Goal: Task Accomplishment & Management: Manage account settings

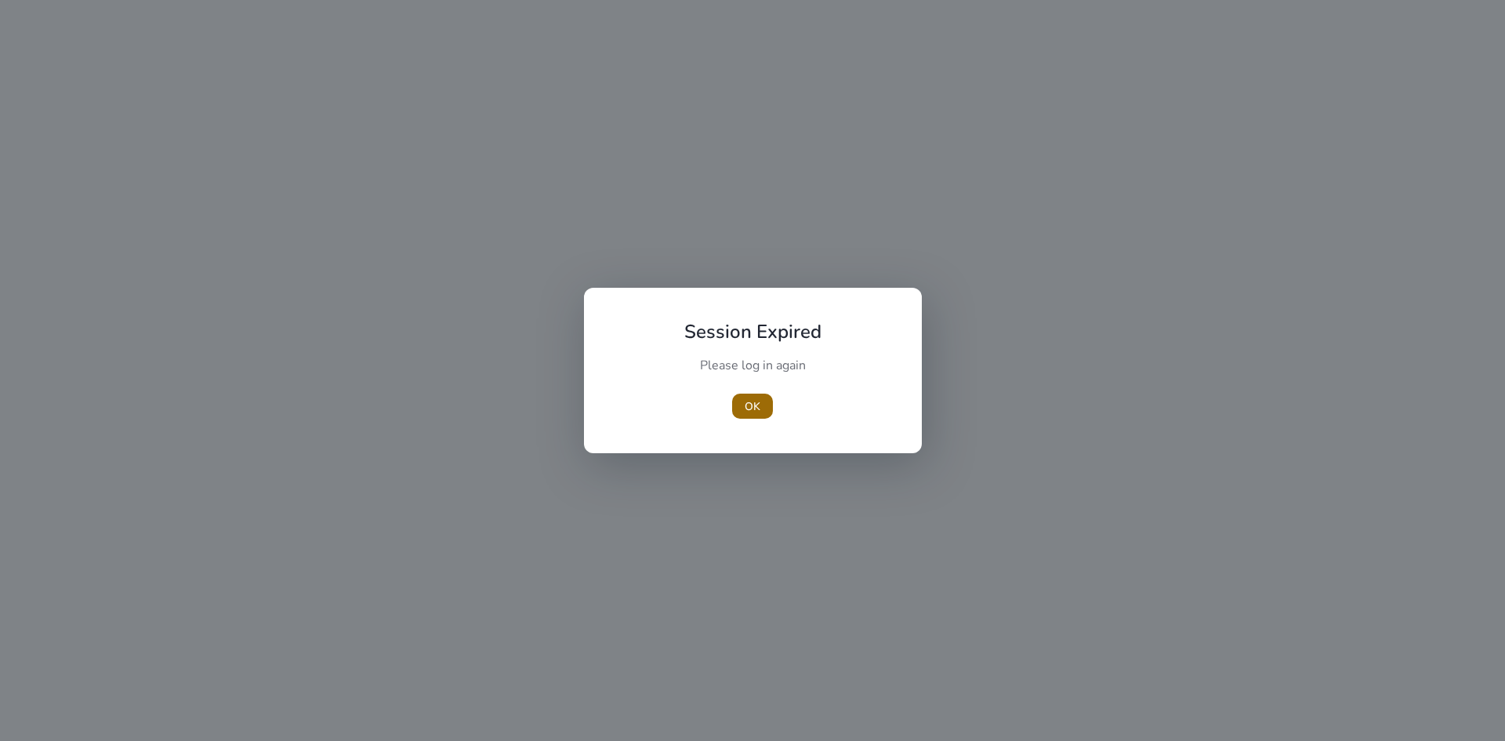
click at [756, 404] on span "OK" at bounding box center [753, 406] width 16 height 16
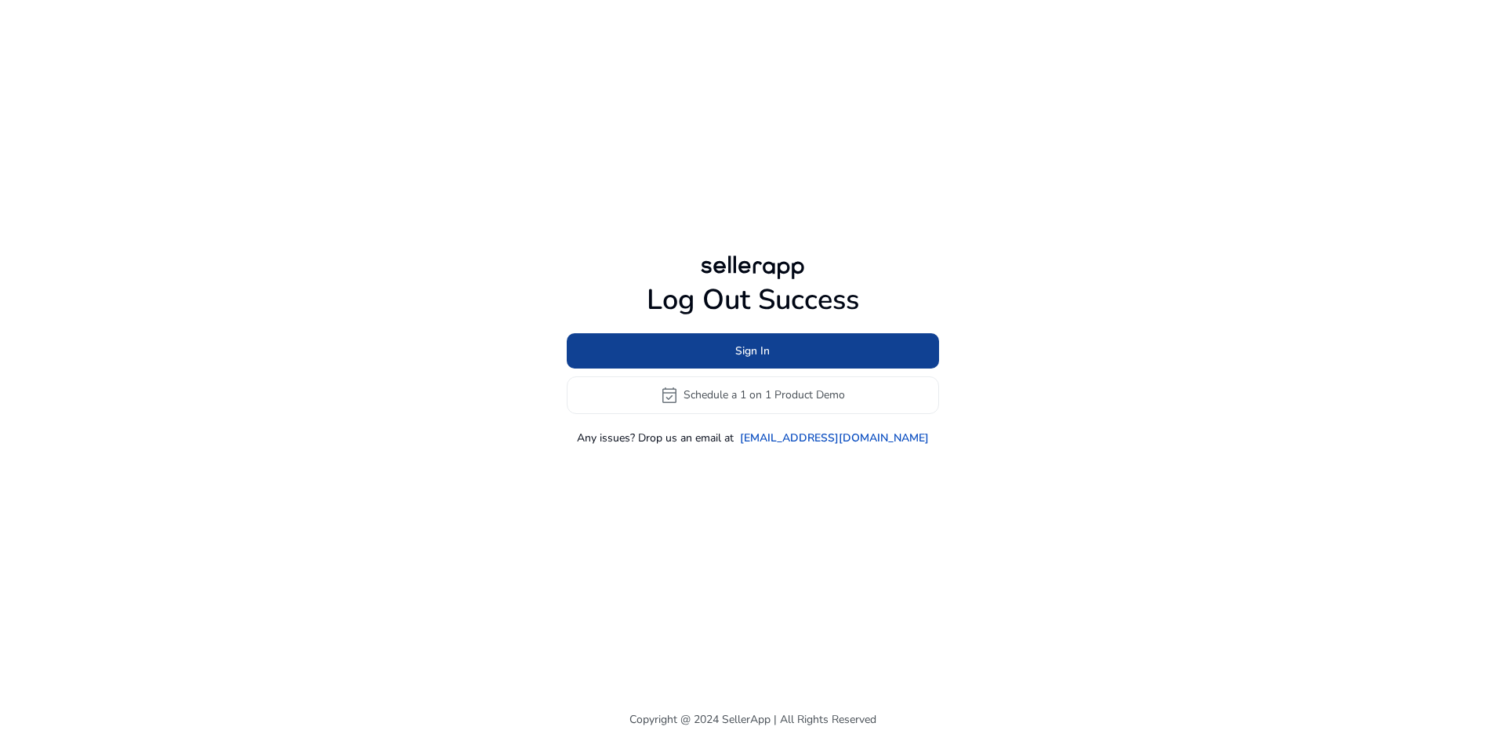
click at [741, 350] on span "Sign In" at bounding box center [752, 351] width 34 height 16
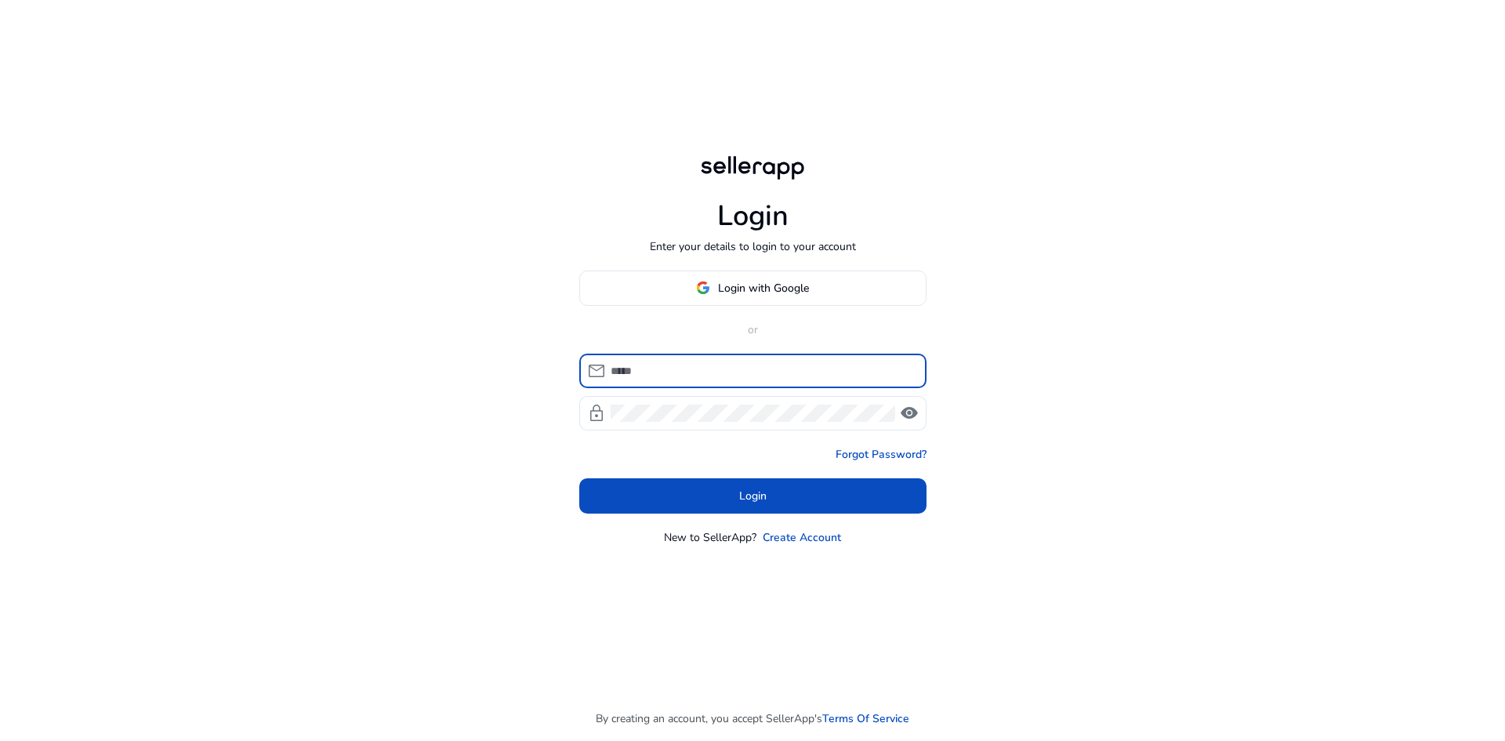
click at [713, 368] on input at bounding box center [762, 370] width 303 height 17
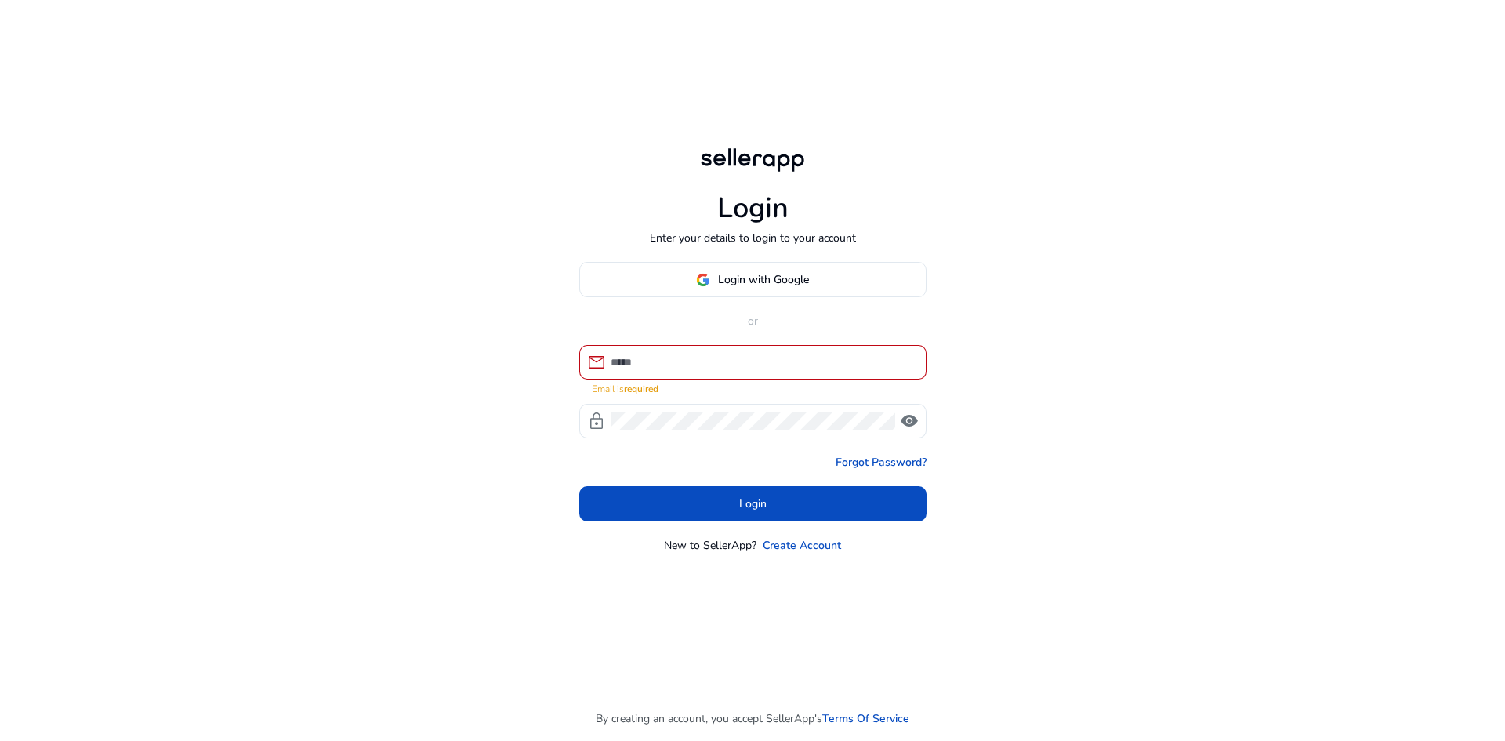
type input "**********"
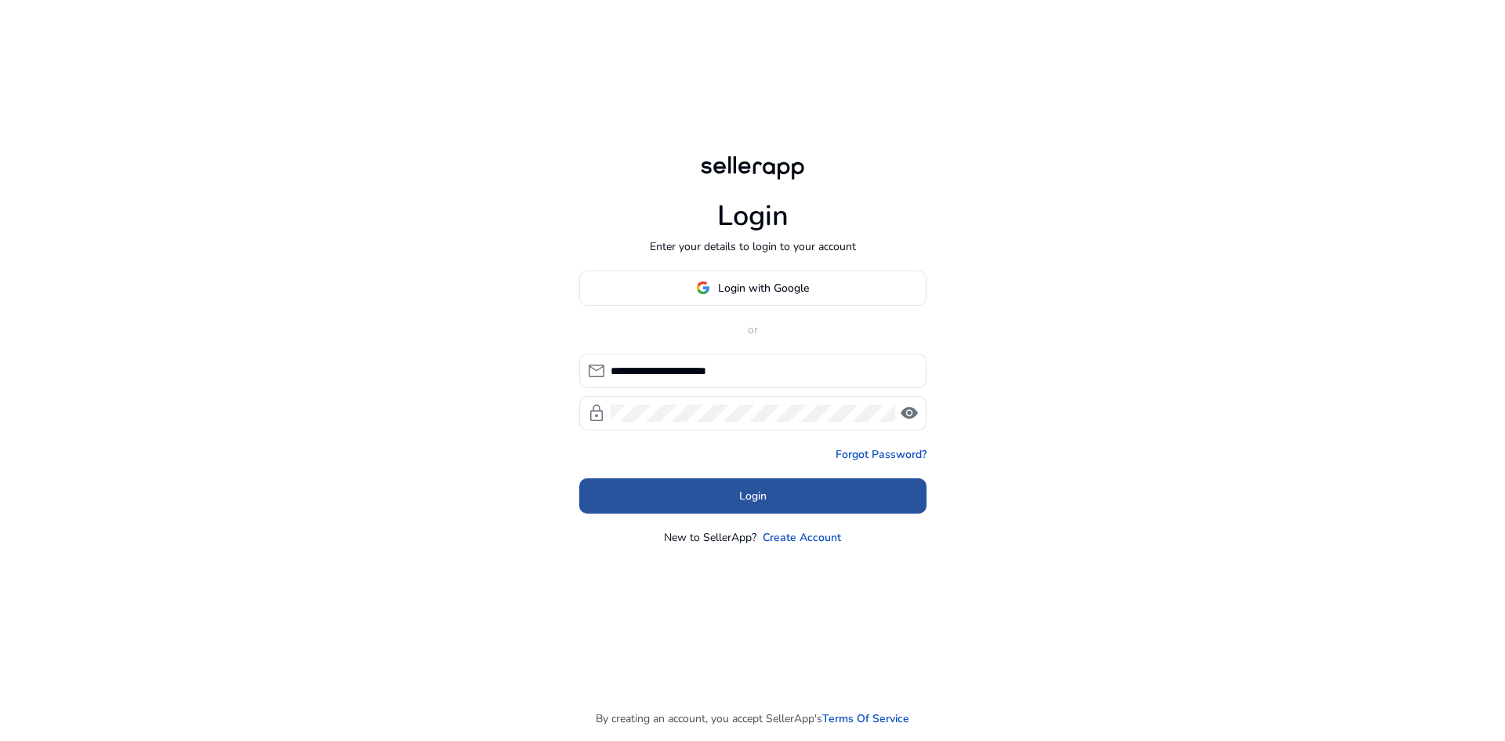
click at [731, 485] on span at bounding box center [752, 496] width 347 height 38
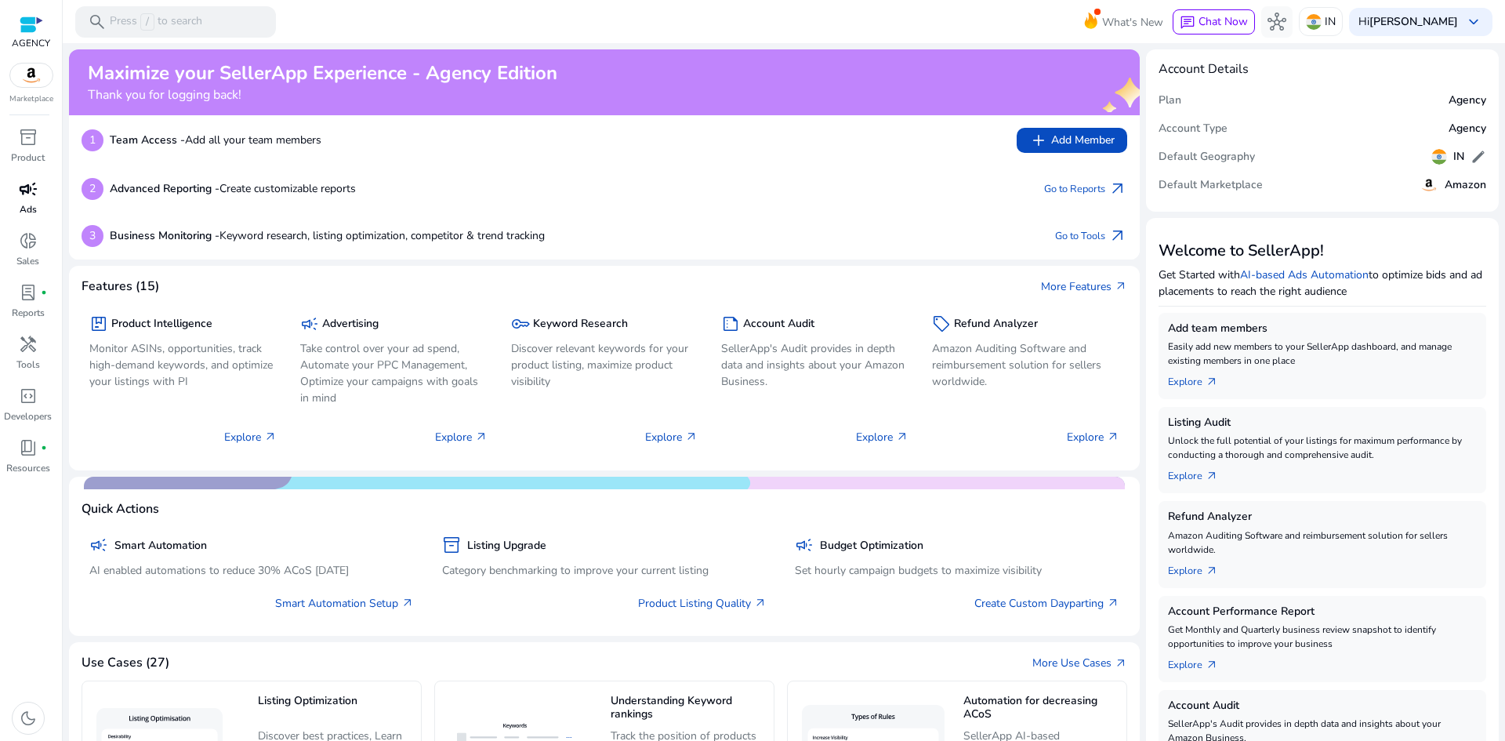
click at [22, 201] on div "campaign" at bounding box center [28, 188] width 44 height 25
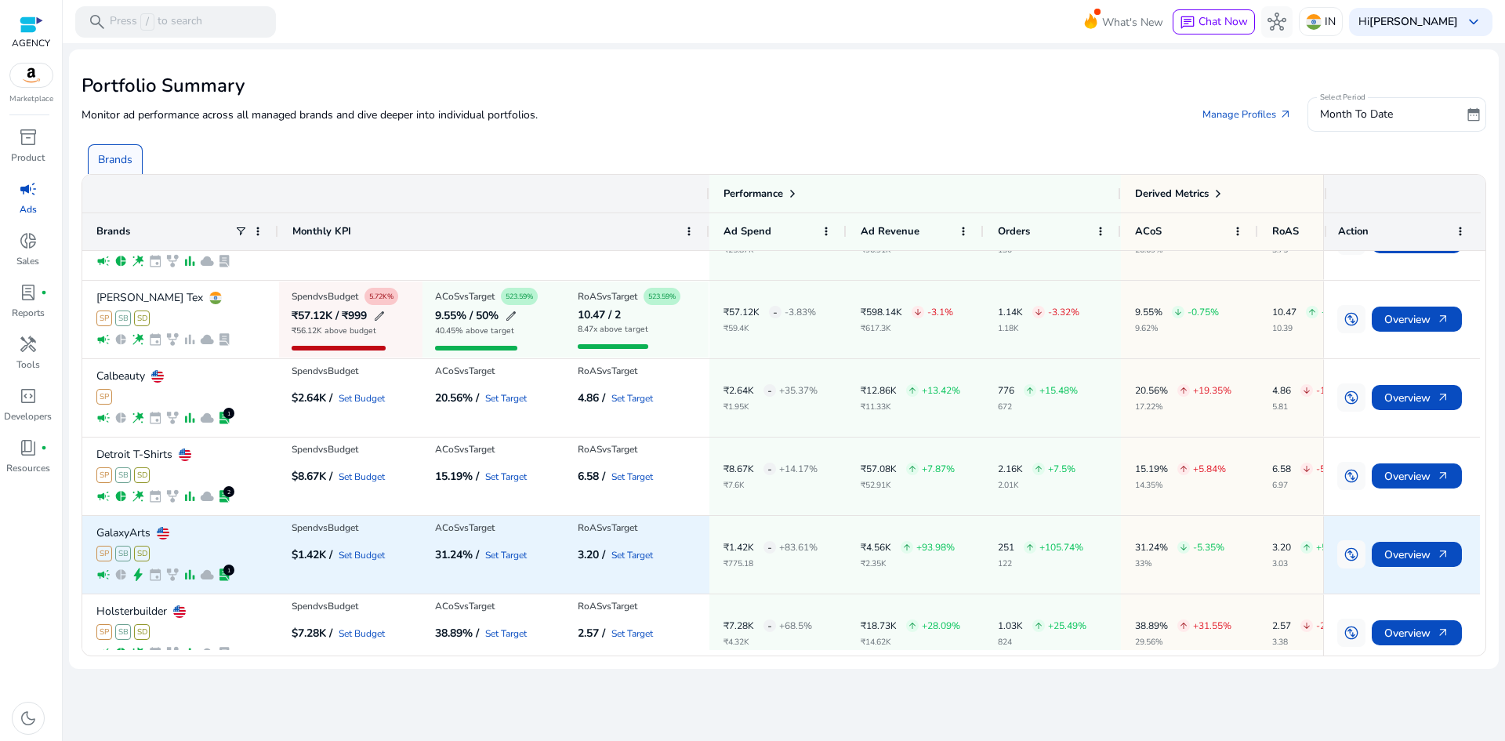
scroll to position [157, 0]
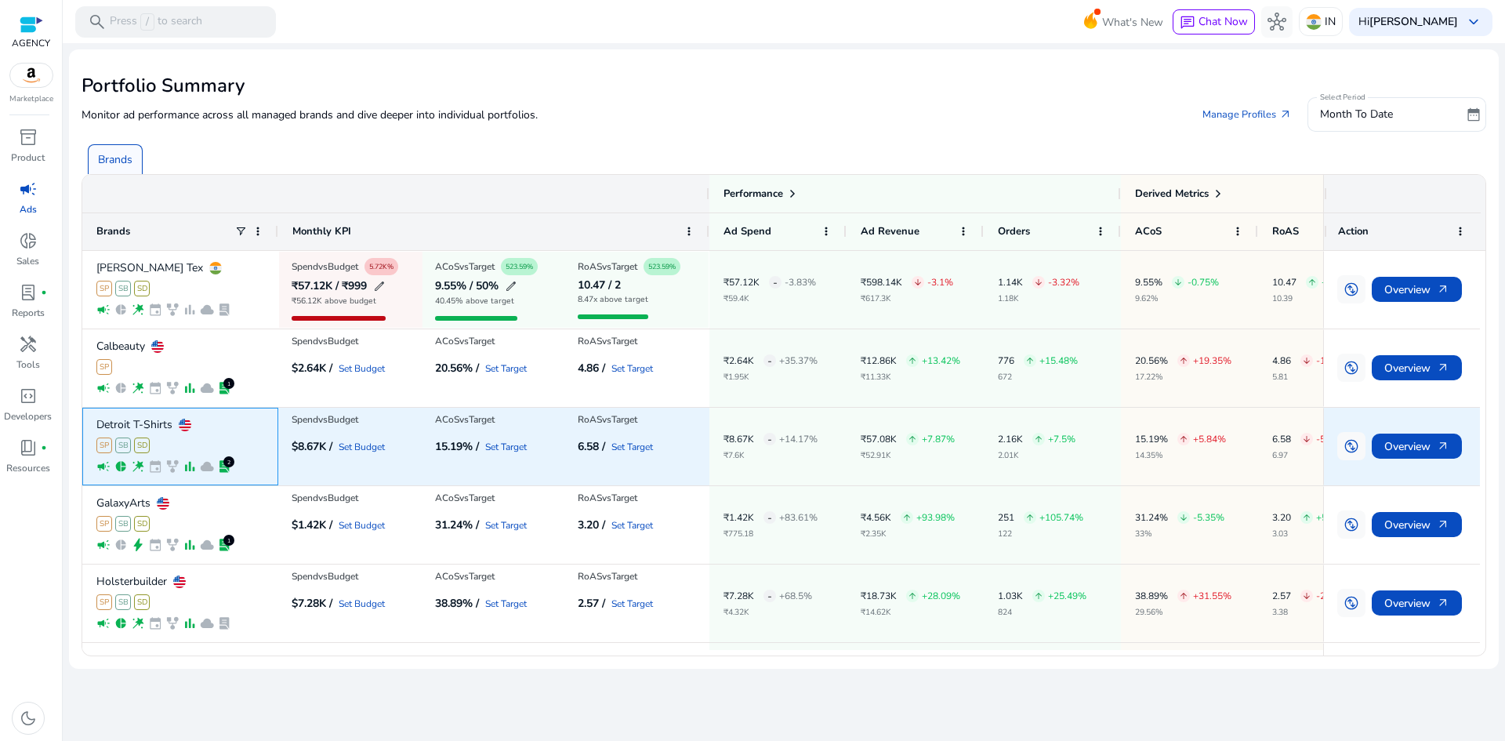
drag, startPoint x: 89, startPoint y: 423, endPoint x: 164, endPoint y: 419, distance: 75.4
click at [164, 419] on div "Detroit T-Shirts SP SB SD campaign pie_chart wand_stars event family_history ba…" at bounding box center [180, 447] width 196 height 78
drag, startPoint x: 77, startPoint y: 423, endPoint x: 165, endPoint y: 426, distance: 87.9
click at [165, 426] on mat-card "Portfolio Summary Monitor ad performance across all managed brands and dive dee…" at bounding box center [784, 358] width 1430 height 619
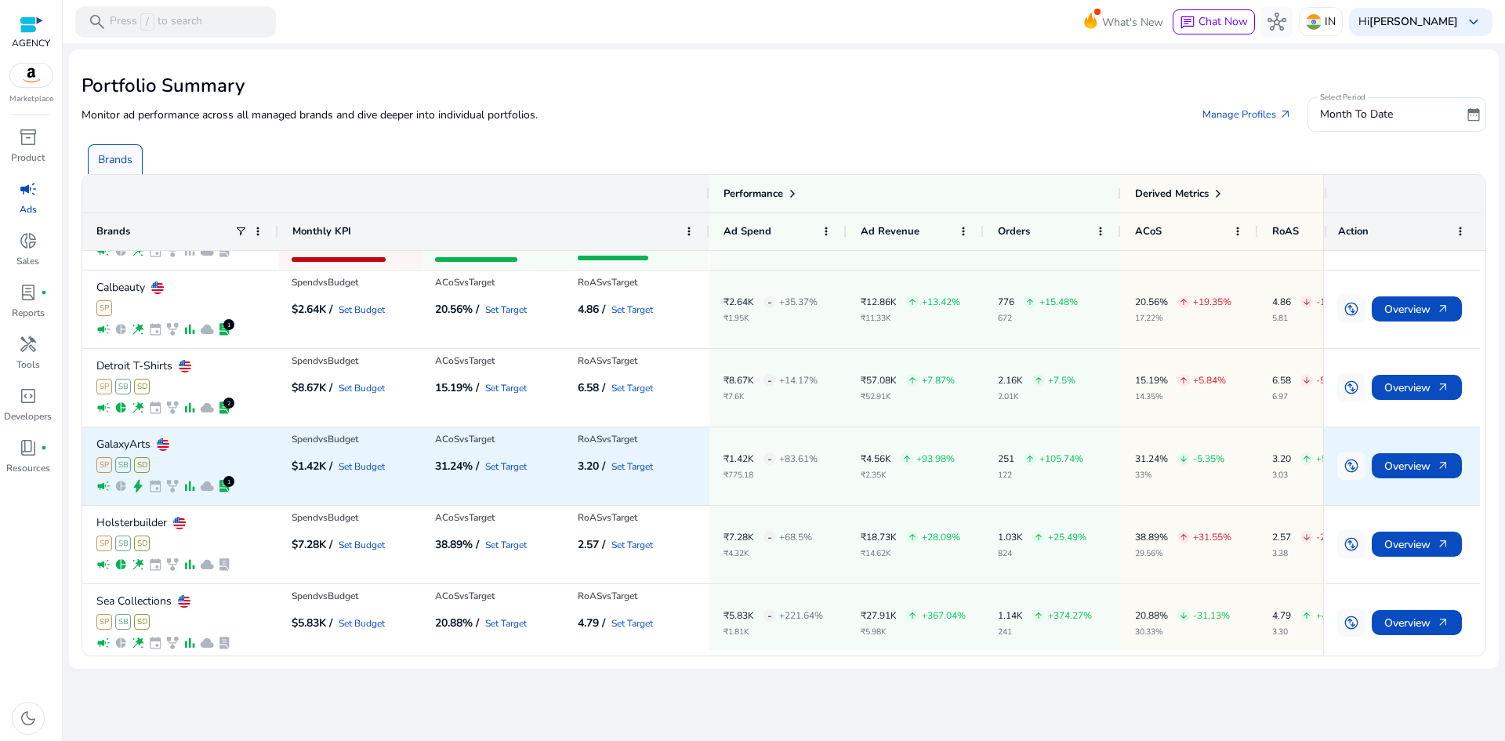
scroll to position [228, 0]
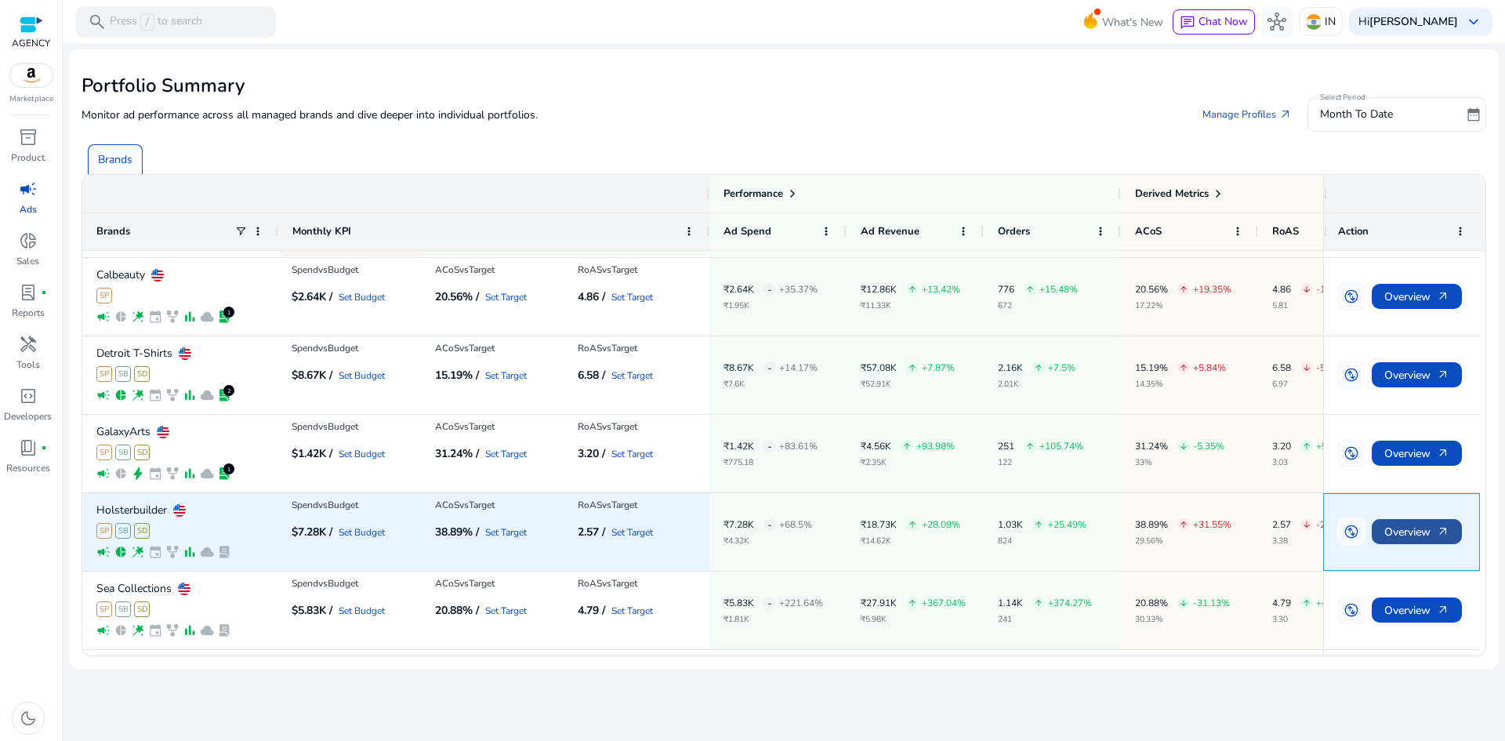
click at [1394, 525] on span "Overview arrow_outward" at bounding box center [1417, 532] width 65 height 32
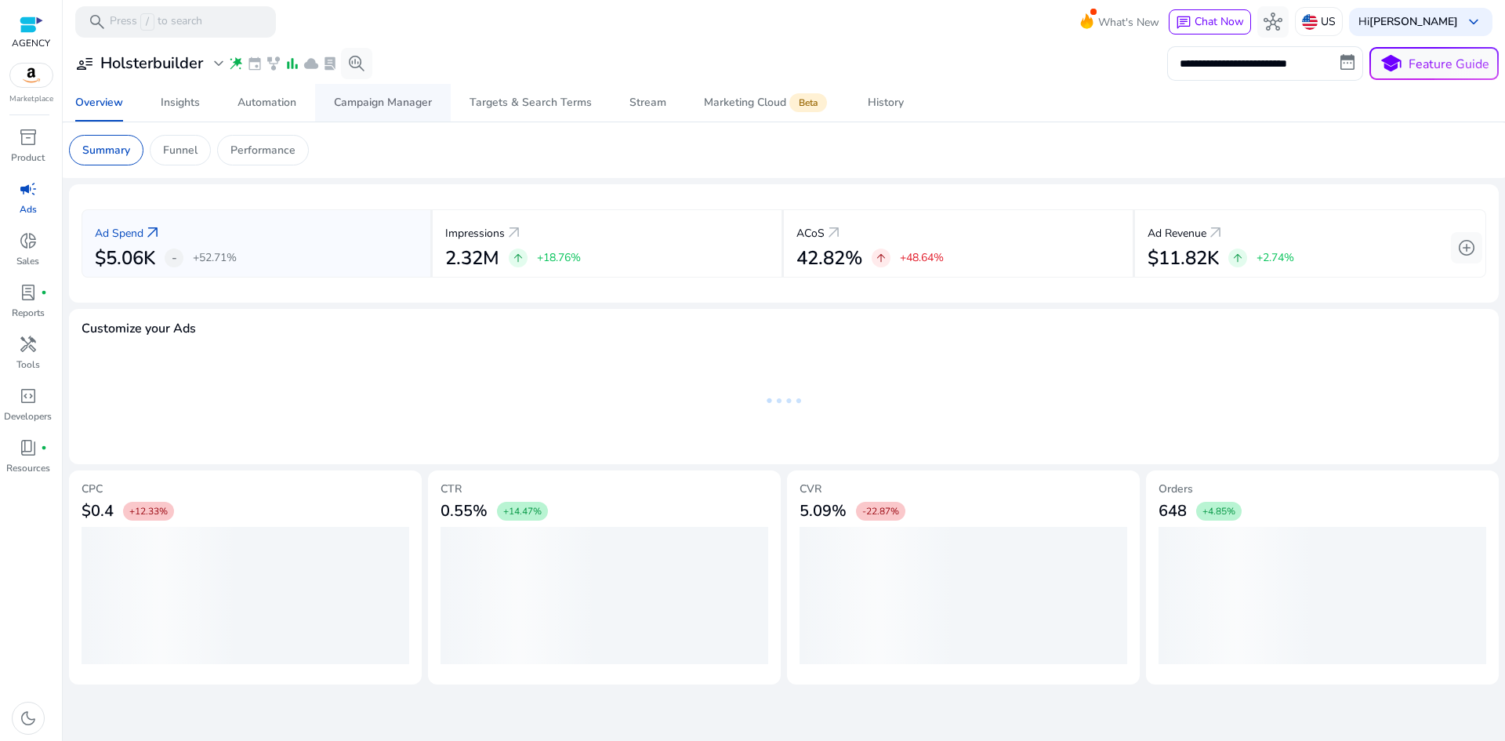
click at [380, 98] on div "Campaign Manager" at bounding box center [383, 102] width 98 height 11
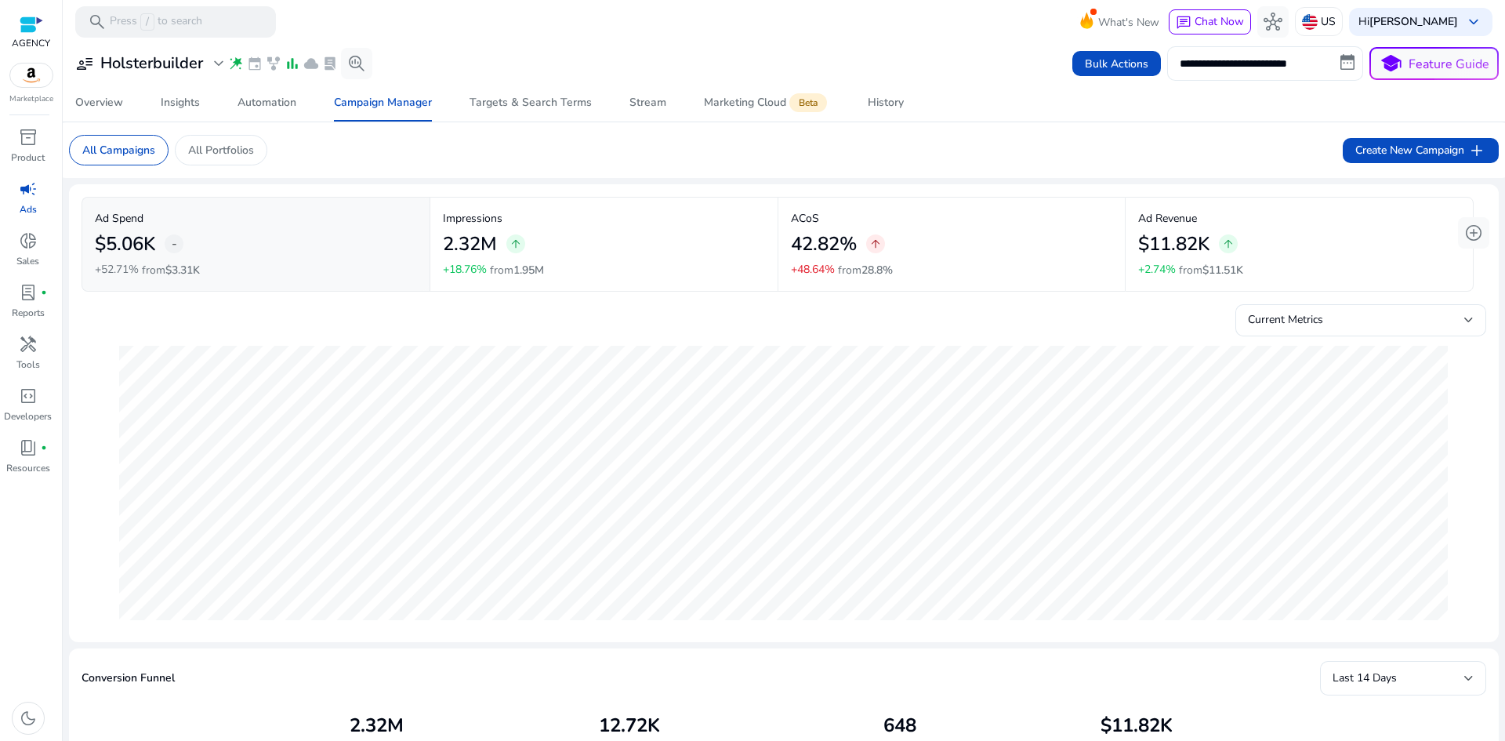
click at [1265, 71] on input "**********" at bounding box center [1265, 63] width 196 height 34
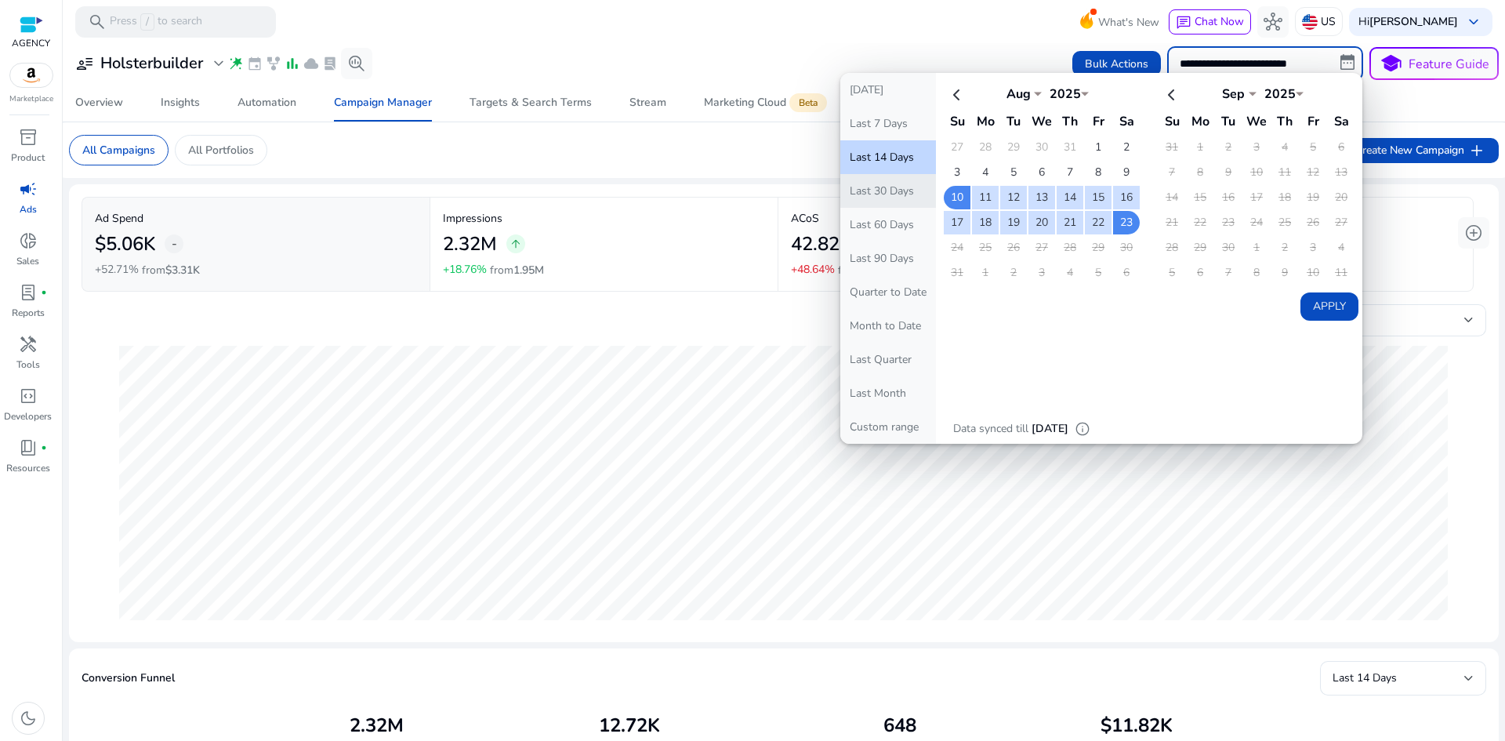
click at [870, 196] on button "Last 30 Days" at bounding box center [888, 191] width 96 height 34
type input "**********"
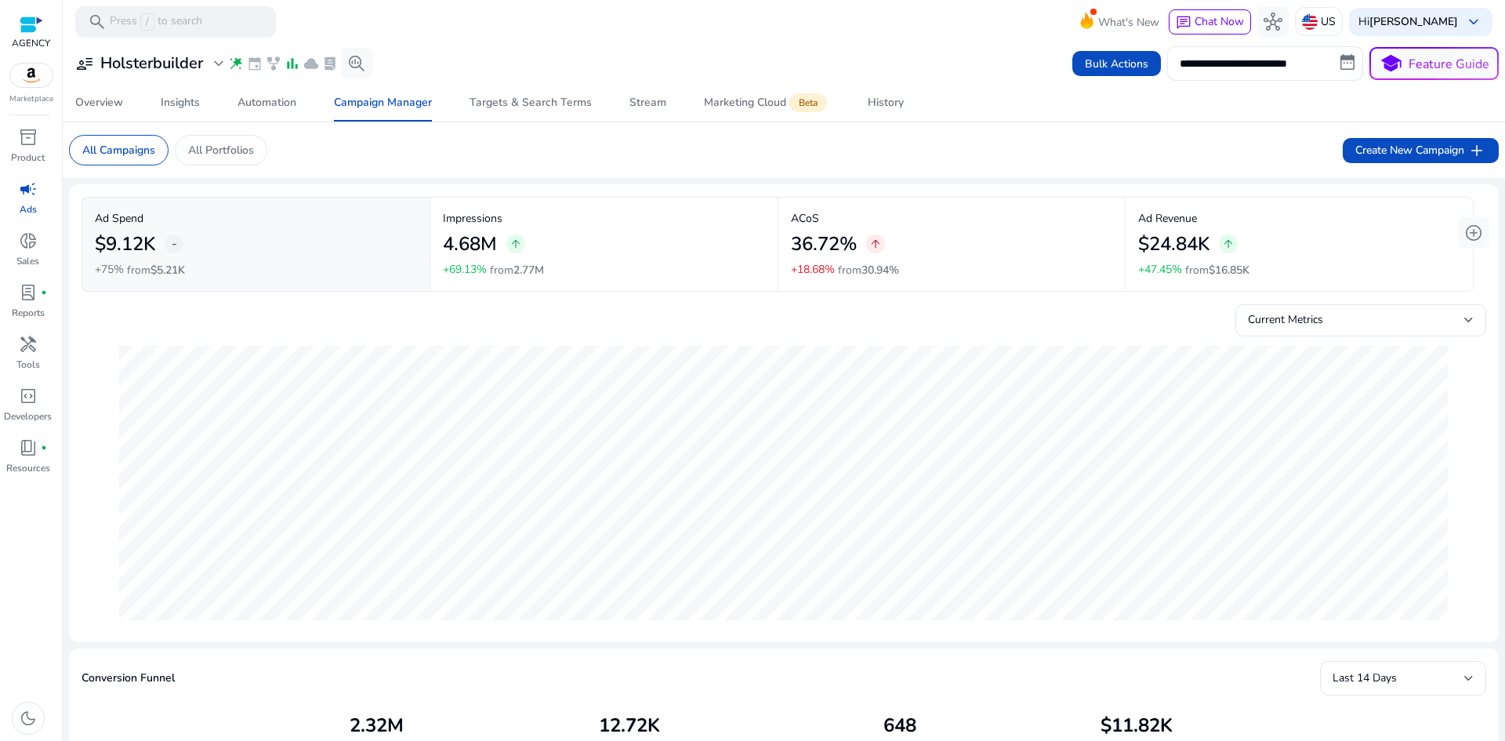
click at [24, 197] on span "campaign" at bounding box center [28, 189] width 19 height 19
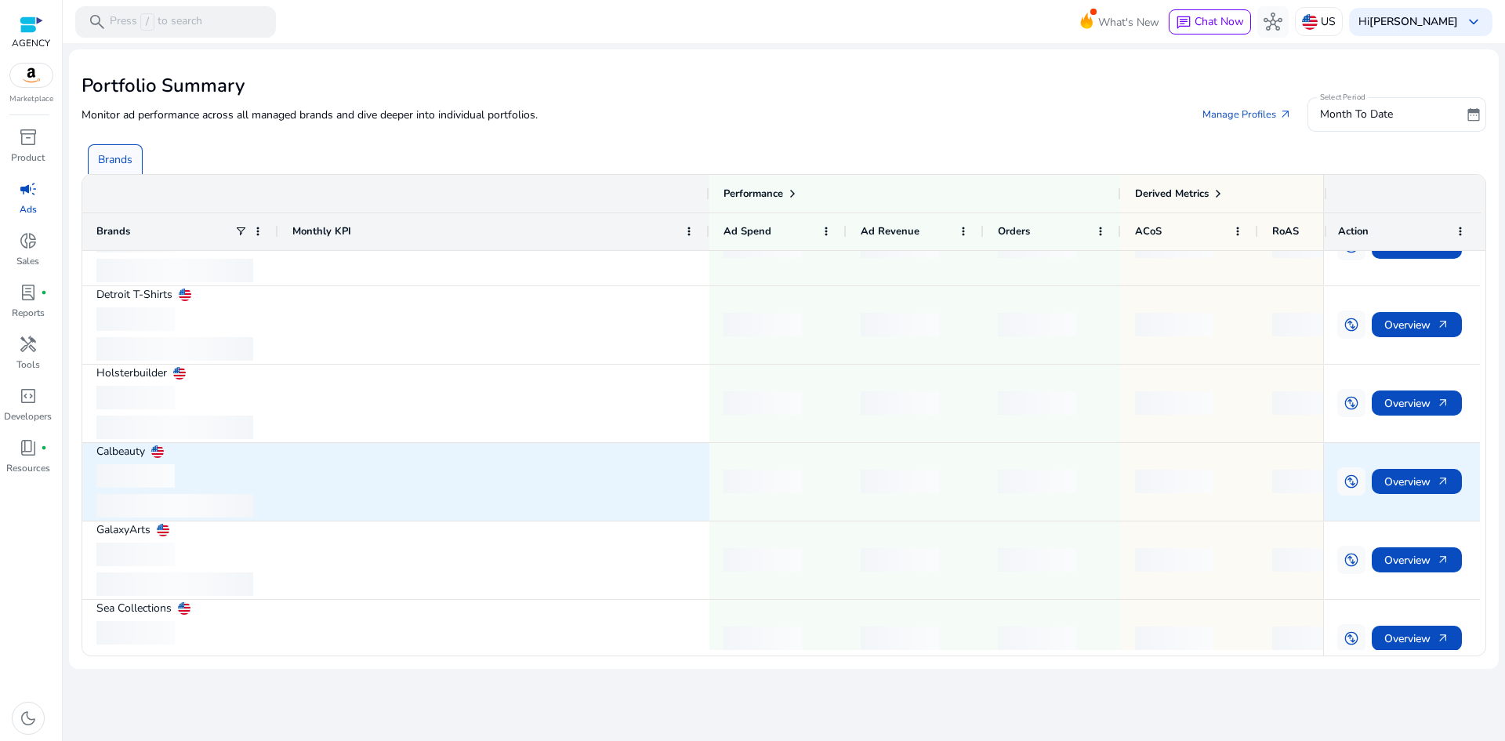
scroll to position [228, 0]
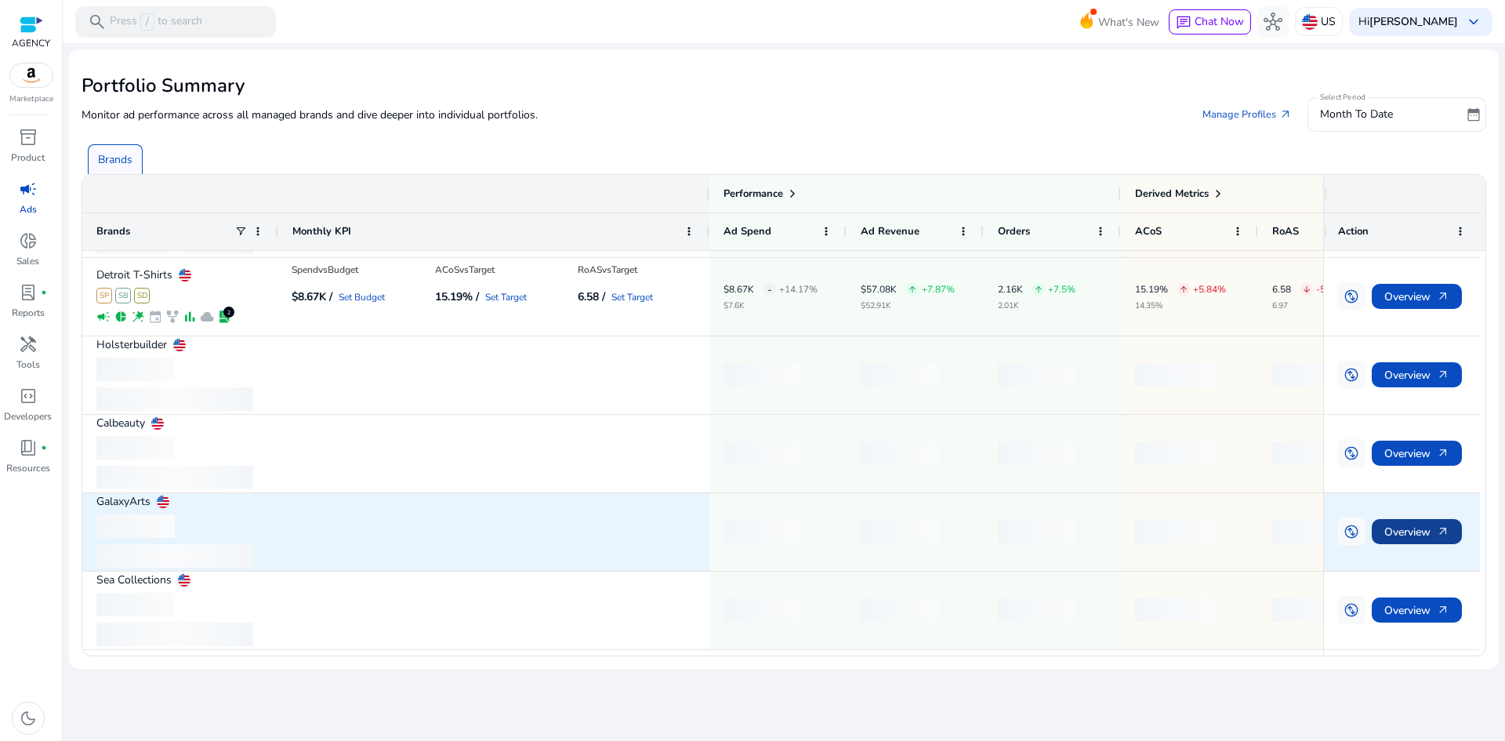
click at [1413, 531] on span "Overview arrow_outward" at bounding box center [1417, 532] width 65 height 32
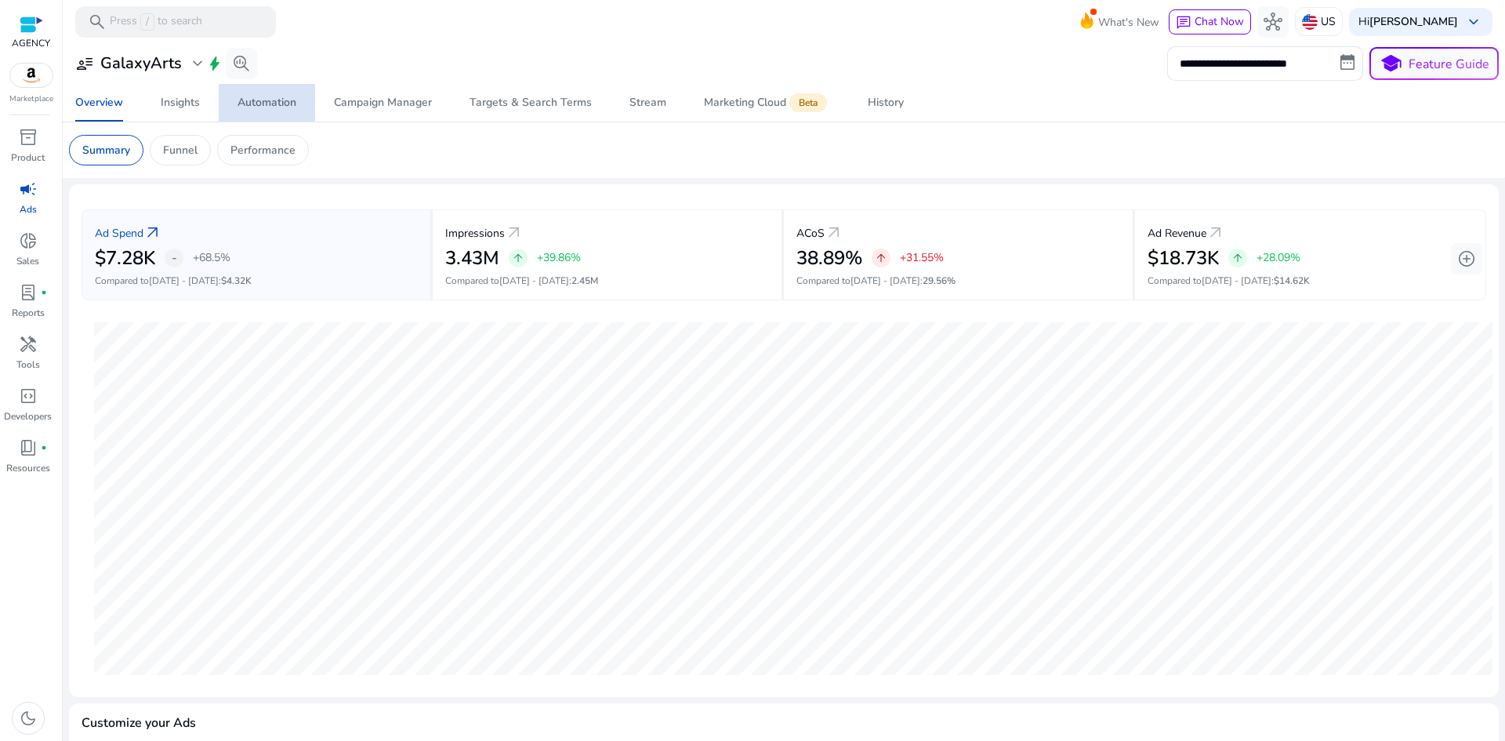
click at [250, 100] on div "Automation" at bounding box center [267, 102] width 59 height 11
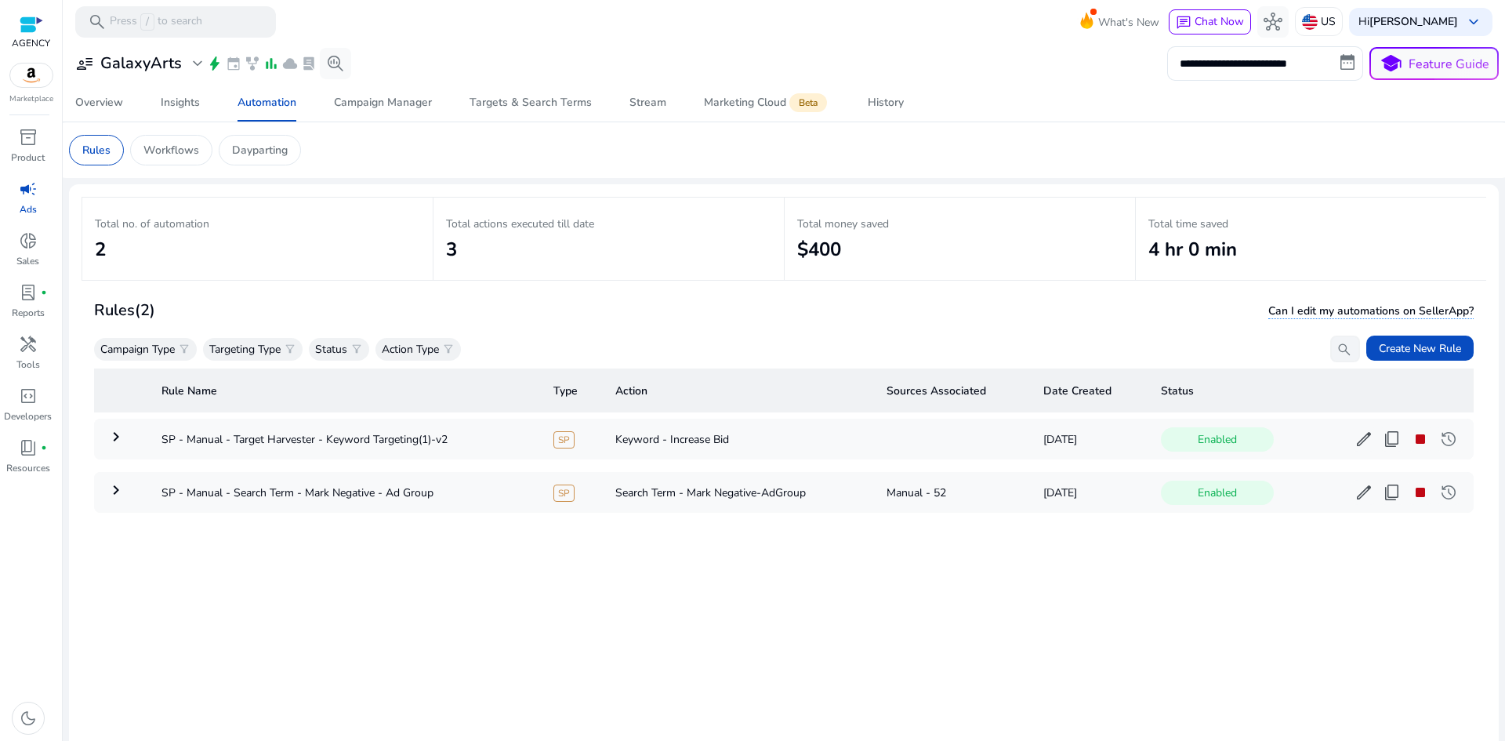
click at [30, 188] on span "campaign" at bounding box center [28, 189] width 19 height 19
